Goal: Information Seeking & Learning: Find specific fact

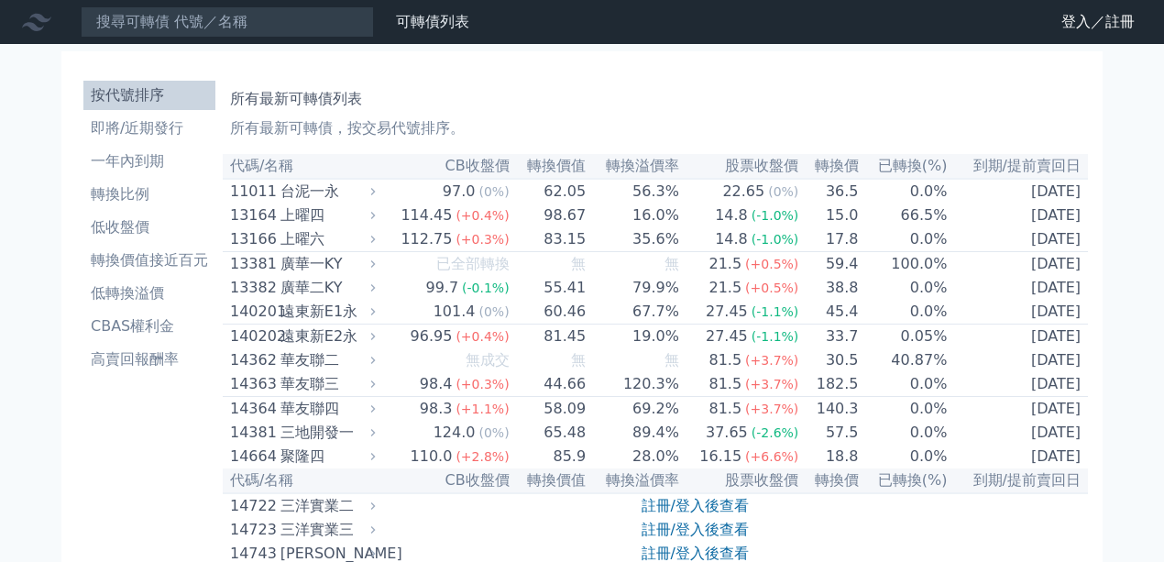
click at [311, 22] on input at bounding box center [227, 21] width 293 height 31
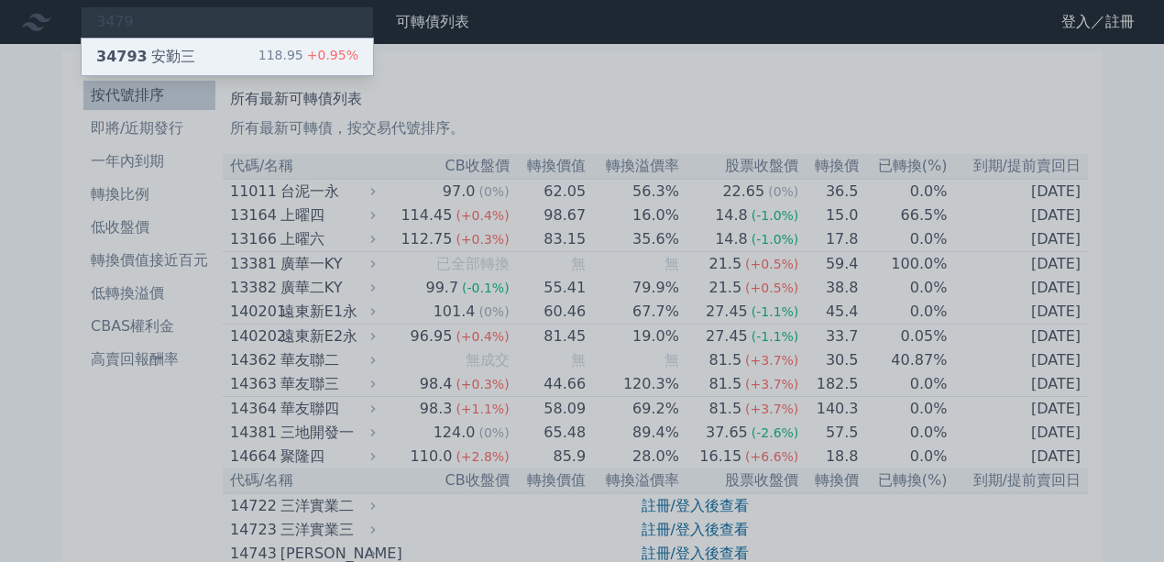
type input "3479"
click at [332, 49] on span "+0.95%" at bounding box center [330, 55] width 55 height 15
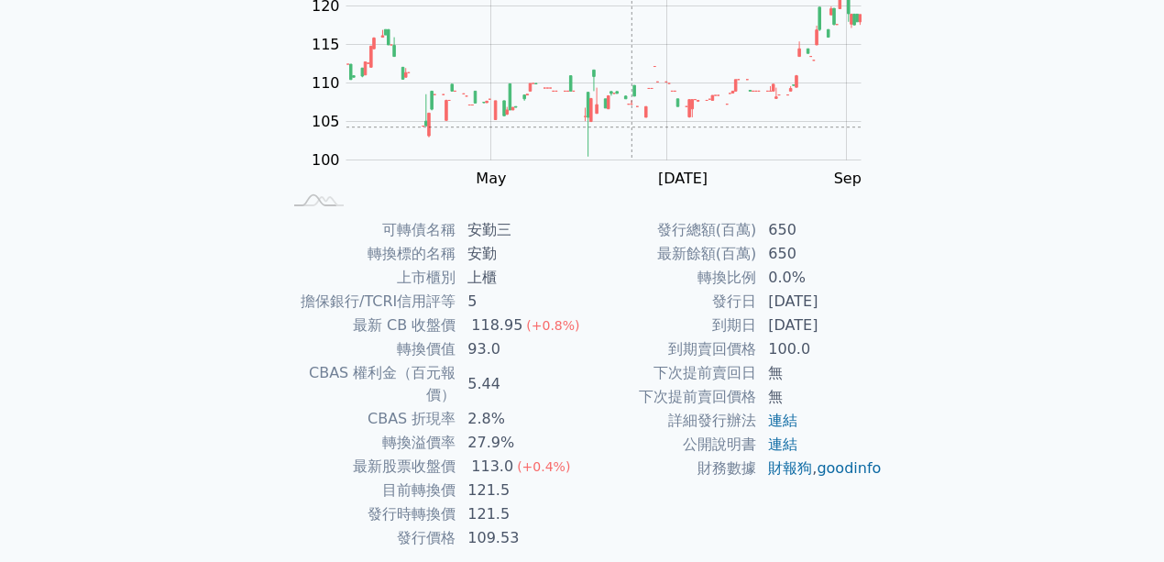
scroll to position [244, 0]
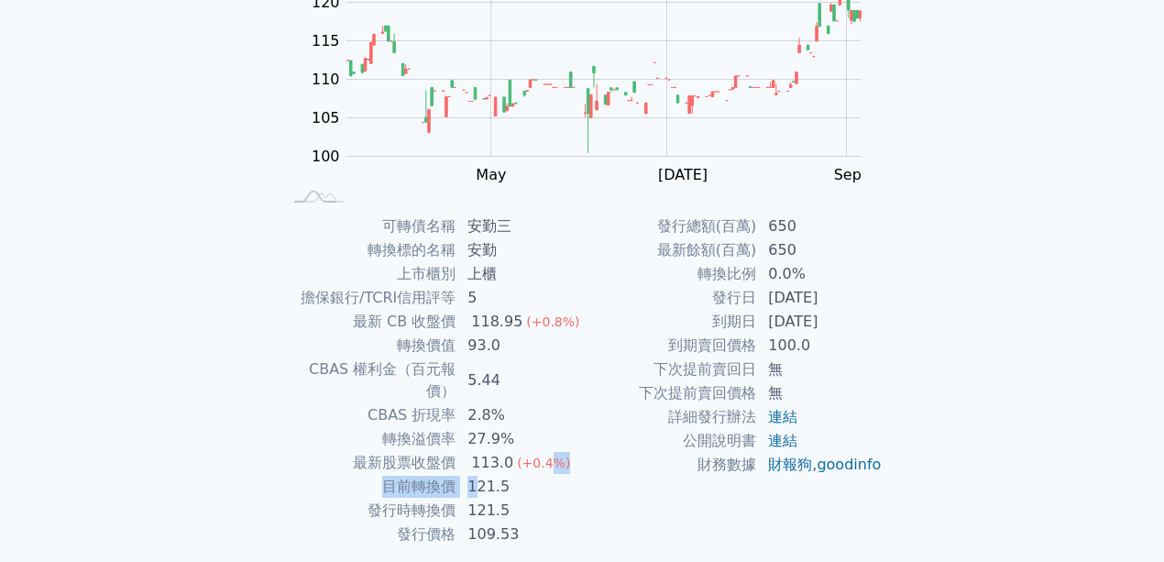
drag, startPoint x: 479, startPoint y: 463, endPoint x: 547, endPoint y: 448, distance: 70.3
click at [547, 448] on tbody "可轉債名稱 安勤三 轉換標的名稱 安勤 上市櫃別 上櫃 擔保銀行/TCRI信用評等 5 最新 CB 收盤價 118.95 (+0.8%) 轉換價值 93.0 …" at bounding box center [431, 381] width 301 height 332
click at [547, 452] on div "(+0.4%)" at bounding box center [543, 463] width 53 height 22
drag, startPoint x: 779, startPoint y: 325, endPoint x: 873, endPoint y: 318, distance: 93.8
click at [873, 318] on td "[DATE]" at bounding box center [820, 322] width 126 height 24
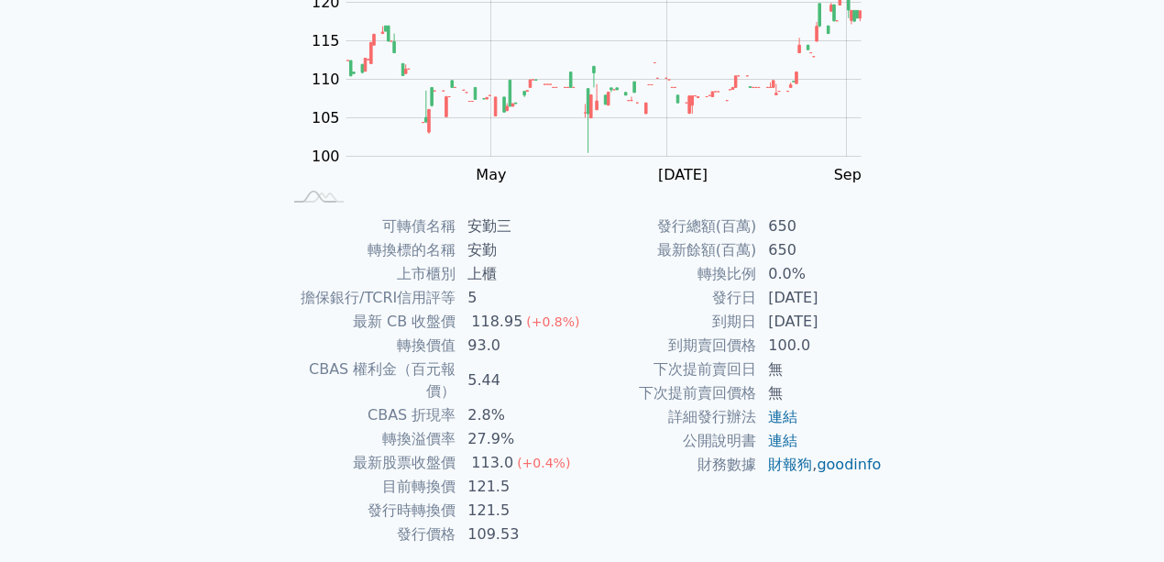
click at [873, 318] on td "[DATE]" at bounding box center [820, 322] width 126 height 24
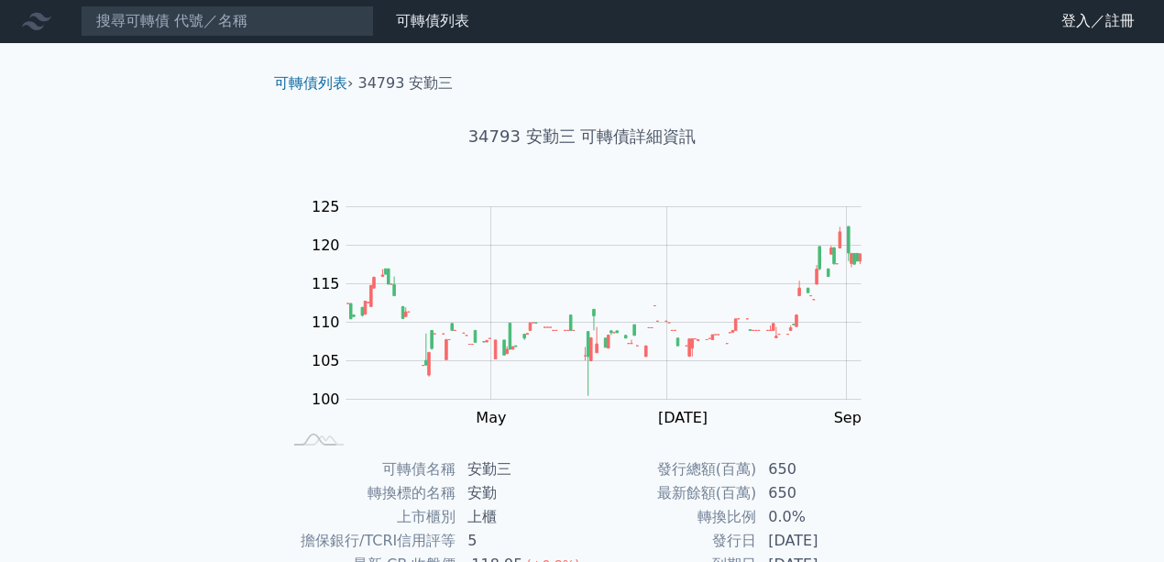
scroll to position [0, 0]
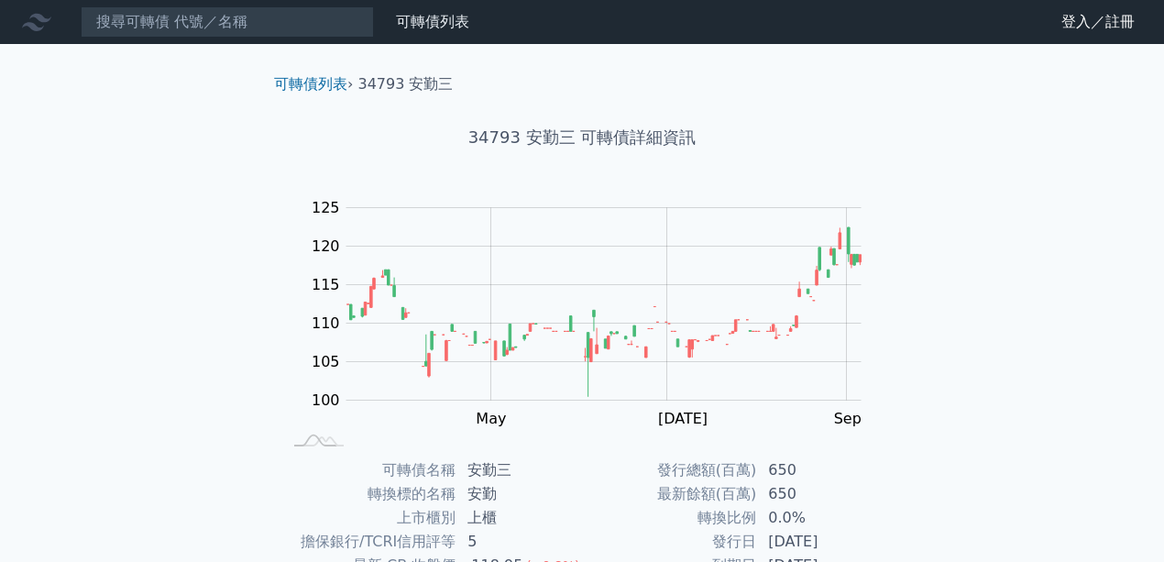
click at [299, 41] on nav "可轉債列表 財務數據 可轉債列表 財務數據 登入／註冊 登入／註冊" at bounding box center [582, 22] width 1164 height 44
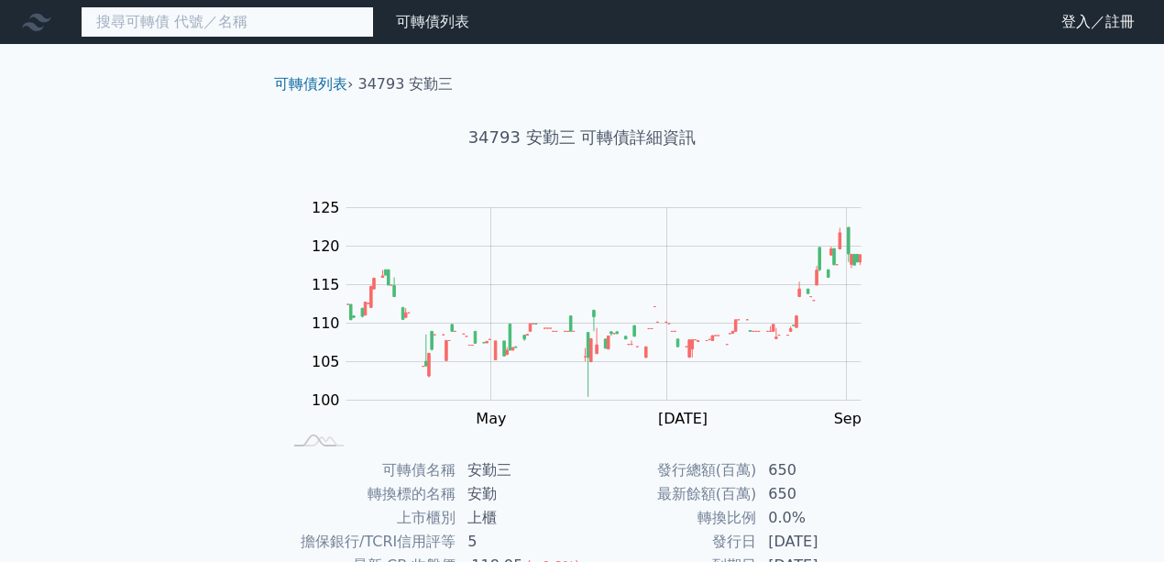
click at [295, 28] on input at bounding box center [227, 21] width 293 height 31
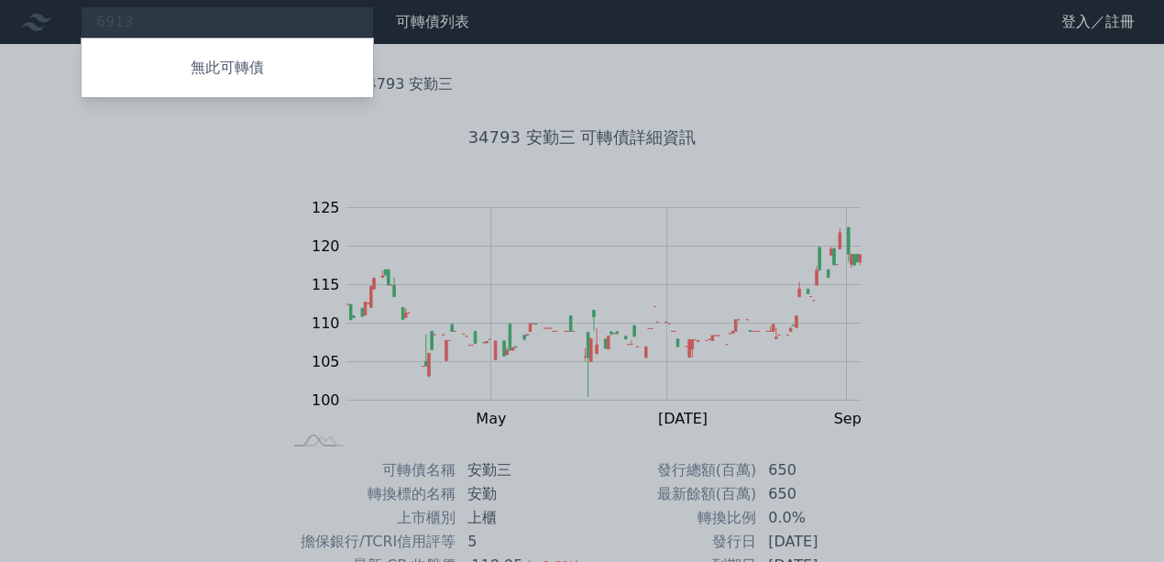
drag, startPoint x: 210, startPoint y: 22, endPoint x: 72, endPoint y: 15, distance: 137.7
click at [76, 15] on div at bounding box center [582, 281] width 1164 height 562
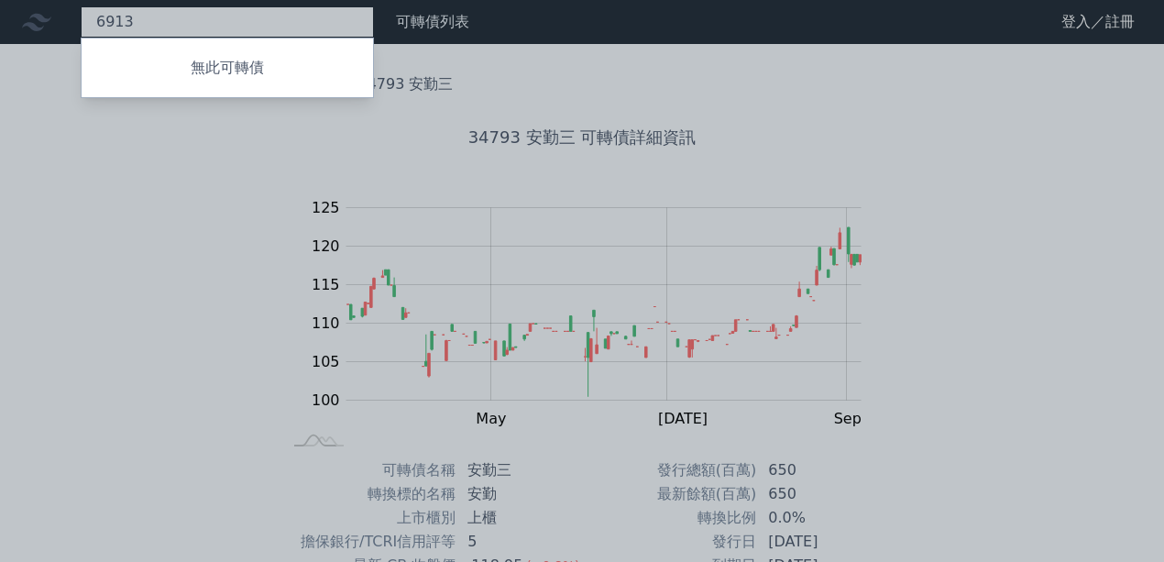
drag, startPoint x: 149, startPoint y: 31, endPoint x: 9, endPoint y: 44, distance: 139.9
click at [81, 38] on div "6913 無此可轉債" at bounding box center [227, 21] width 293 height 31
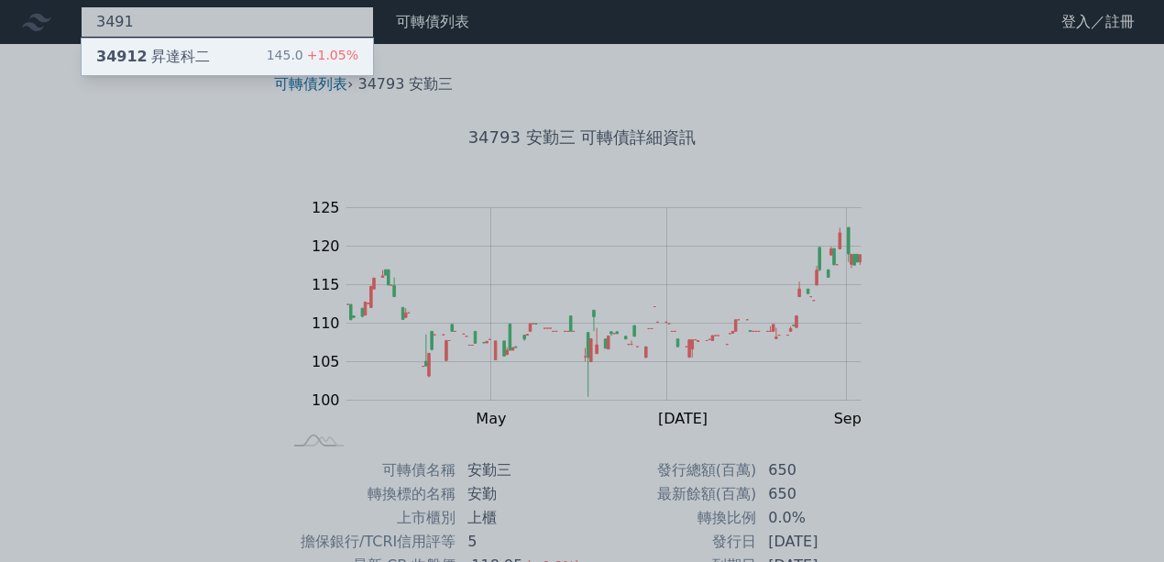
type input "3491"
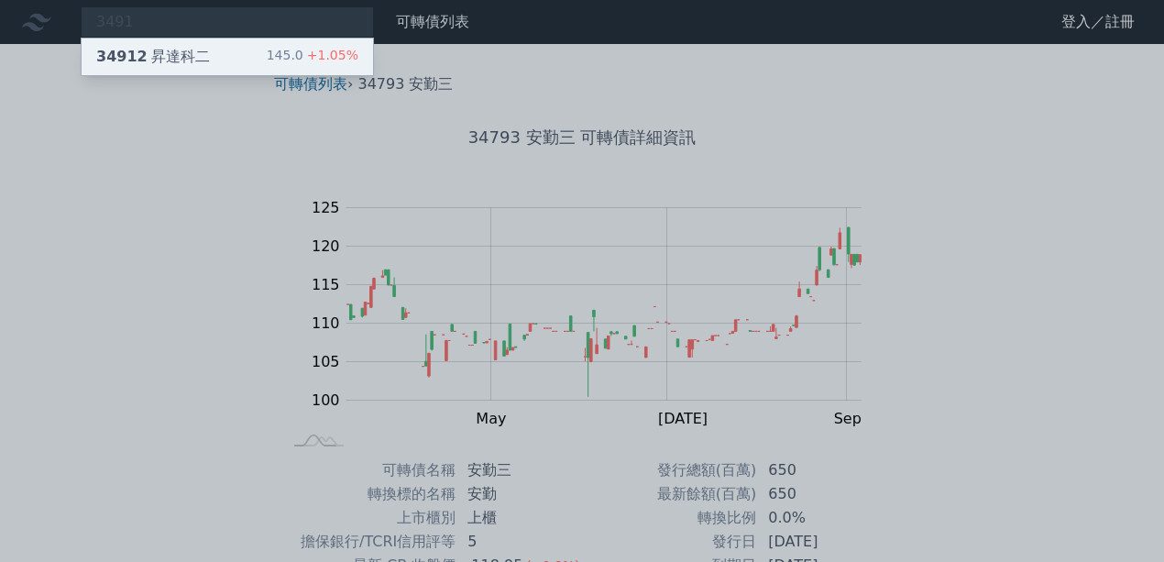
click at [194, 60] on div "34912 昇達科二" at bounding box center [153, 57] width 114 height 22
